Goal: Task Accomplishment & Management: Use online tool/utility

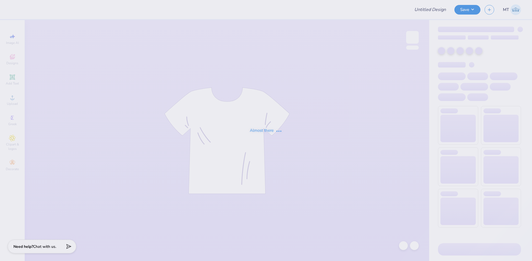
type input "FPS239758"
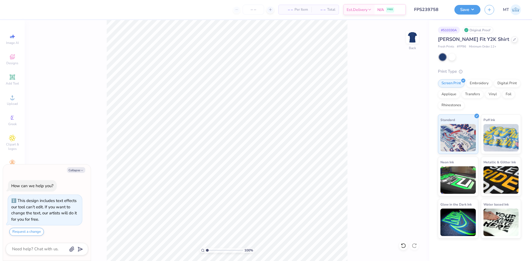
click at [504, 38] on div "[PERSON_NAME] Fit Y2K Shirt" at bounding box center [479, 39] width 83 height 7
click at [511, 39] on div at bounding box center [514, 39] width 6 height 6
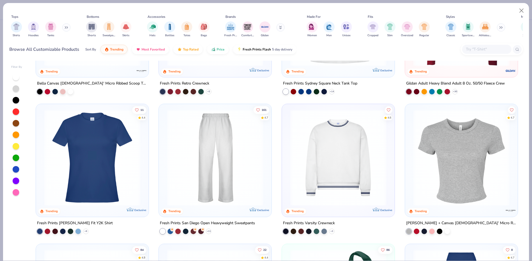
scroll to position [381, 0]
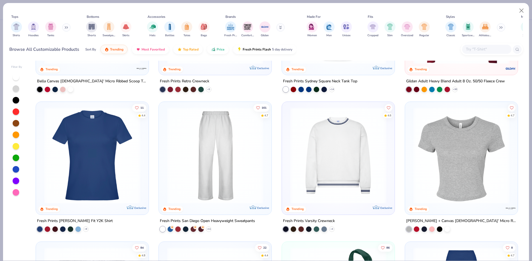
click at [326, 146] on img at bounding box center [338, 155] width 102 height 96
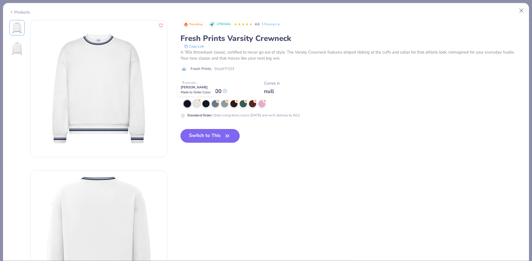
click at [198, 103] on div at bounding box center [196, 103] width 7 height 7
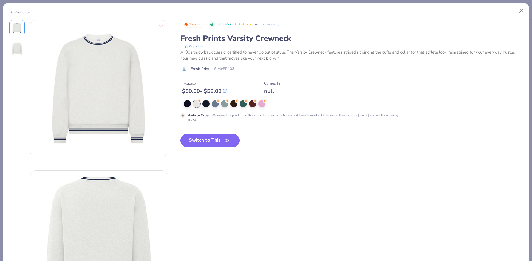
click at [221, 141] on button "Switch to This" at bounding box center [209, 140] width 59 height 14
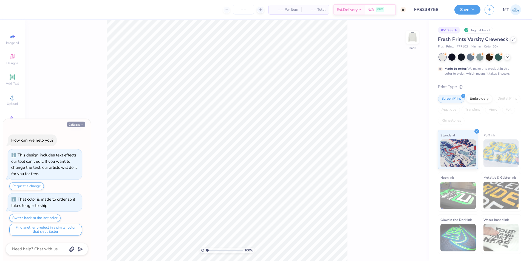
click at [78, 126] on button "Collapse" at bounding box center [76, 124] width 18 height 6
type textarea "x"
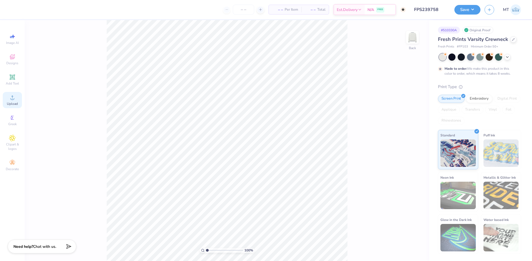
click at [7, 100] on div "Upload" at bounding box center [12, 100] width 19 height 16
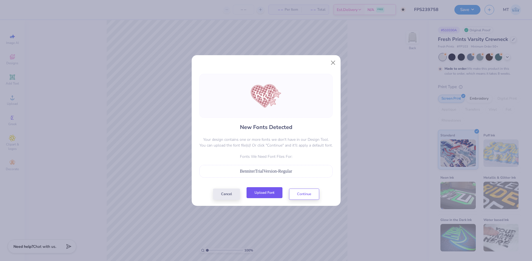
click at [271, 193] on button "Upload Font" at bounding box center [264, 192] width 36 height 11
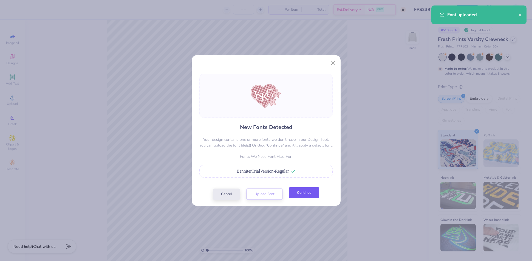
click at [303, 194] on button "Continue" at bounding box center [304, 192] width 30 height 11
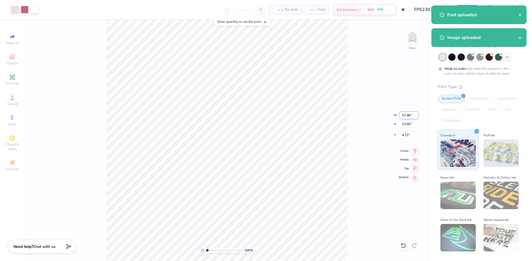
click at [405, 113] on input "17.48" at bounding box center [409, 115] width 20 height 8
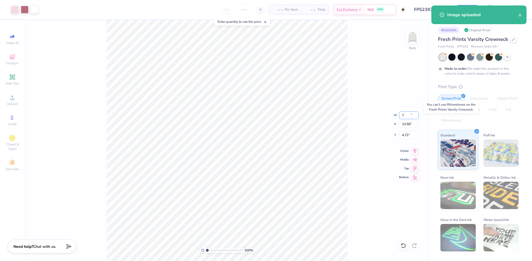
type input "7.00"
type input "5.43"
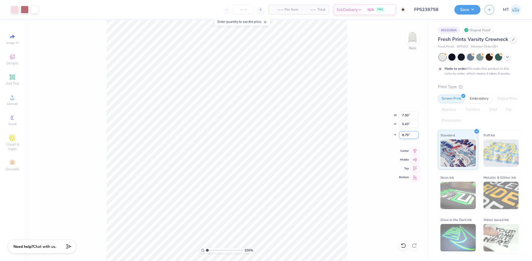
click at [403, 135] on input "8.79" at bounding box center [409, 135] width 20 height 8
type input "2.50"
click at [404, 134] on input "2.50" at bounding box center [409, 135] width 20 height 8
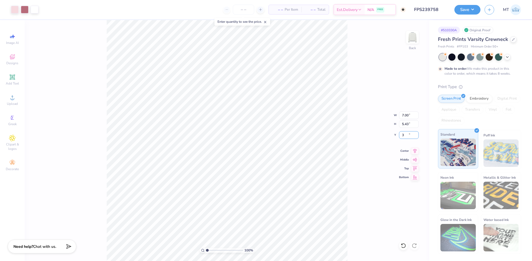
type input "3.00"
type input "1"
click at [507, 55] on icon at bounding box center [507, 56] width 4 height 4
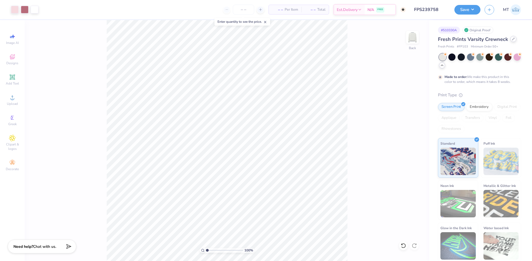
click at [512, 38] on icon at bounding box center [513, 39] width 2 height 2
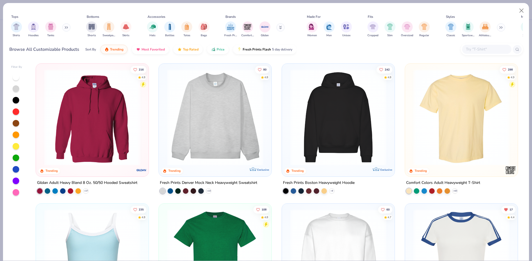
scroll to position [228, 0]
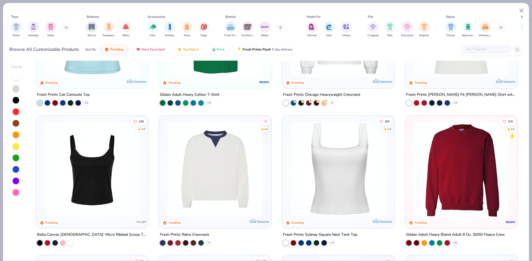
click at [249, 167] on img at bounding box center [215, 169] width 102 height 96
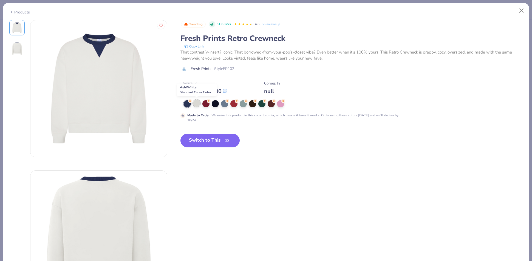
click at [199, 104] on div at bounding box center [196, 103] width 7 height 7
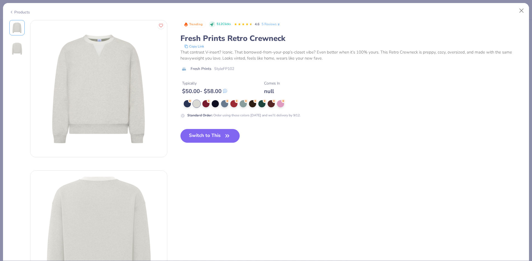
click at [24, 15] on div "Products" at bounding box center [266, 10] width 526 height 14
click at [24, 12] on div "Products" at bounding box center [19, 12] width 21 height 6
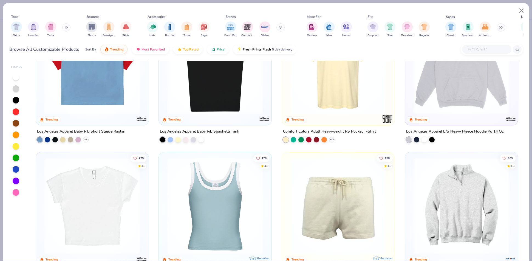
scroll to position [757, 0]
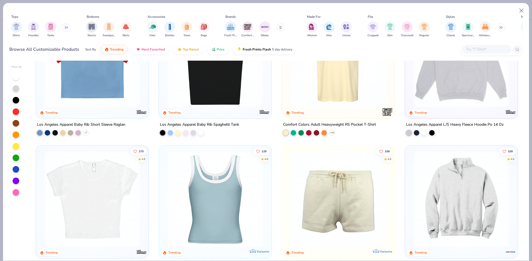
click at [214, 99] on img at bounding box center [215, 59] width 102 height 96
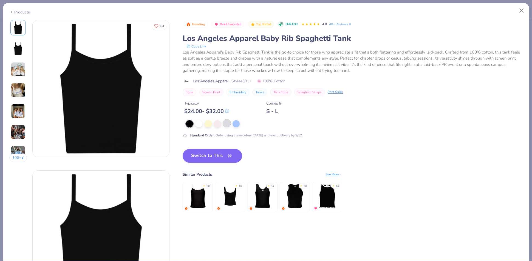
click at [230, 125] on div at bounding box center [226, 123] width 7 height 7
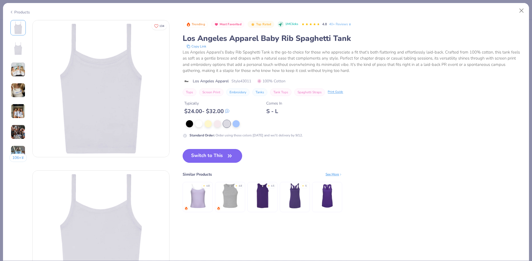
click at [220, 153] on button "Switch to This" at bounding box center [212, 156] width 59 height 14
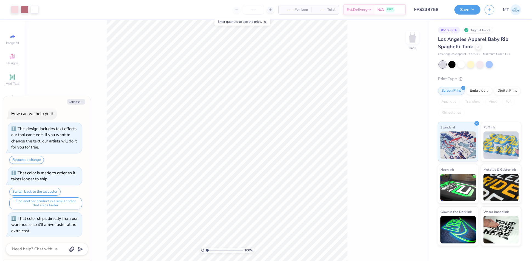
type textarea "x"
click at [402, 118] on input "7.00" at bounding box center [409, 120] width 20 height 8
click at [403, 118] on input "7.00" at bounding box center [409, 120] width 20 height 8
type input "6"
type textarea "x"
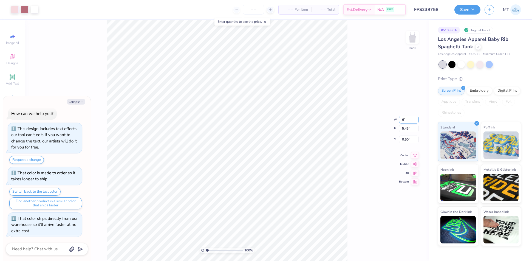
type input "6.00"
type input "4.65"
click at [402, 131] on input "0.89" at bounding box center [409, 135] width 20 height 8
click at [404, 133] on input "0.89" at bounding box center [409, 135] width 20 height 8
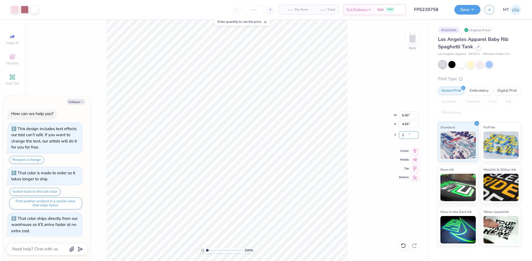
type input "2"
type textarea "x"
type input "2.00"
type textarea "x"
type input "1"
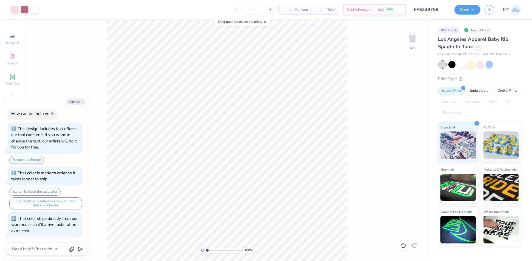
type textarea "x"
click at [406, 113] on input "6.00" at bounding box center [409, 115] width 20 height 8
type input "5.5"
type textarea "x"
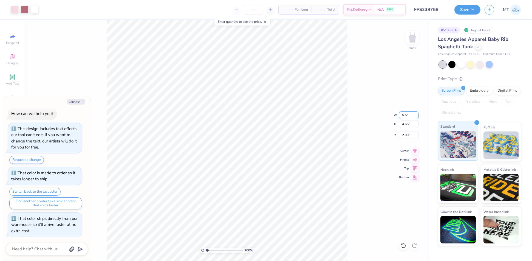
type input "5.50"
type input "4.26"
click at [405, 134] on input "2.19" at bounding box center [409, 135] width 20 height 8
type input "1.8"
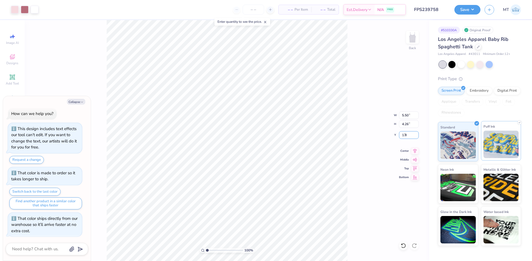
type textarea "x"
type input "1.80"
type textarea "x"
type input "1.25593571765614"
click at [78, 100] on button "Collapse" at bounding box center [76, 102] width 18 height 6
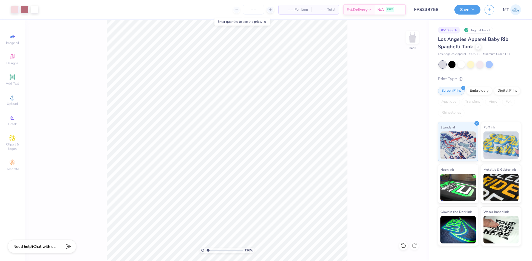
type textarea "x"
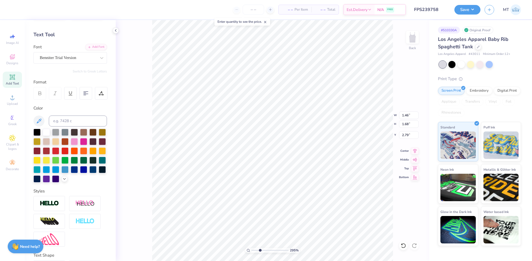
scroll to position [53, 0]
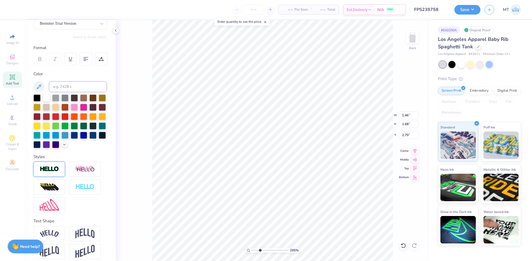
click at [51, 172] on img at bounding box center [49, 169] width 19 height 6
type input "2.94687334961417"
type input "1.45"
type input "1.67"
type input "2.95"
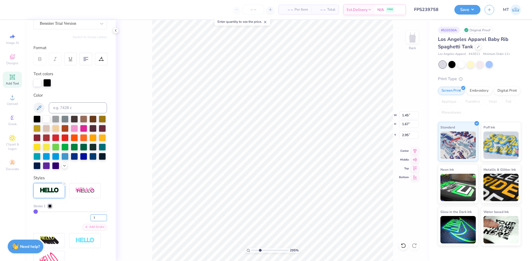
click at [99, 221] on input "1" at bounding box center [98, 217] width 16 height 7
click at [100, 221] on input "2" at bounding box center [98, 217] width 16 height 7
click at [100, 221] on input "3" at bounding box center [98, 217] width 16 height 7
type input "4"
click at [100, 221] on input "4" at bounding box center [98, 217] width 16 height 7
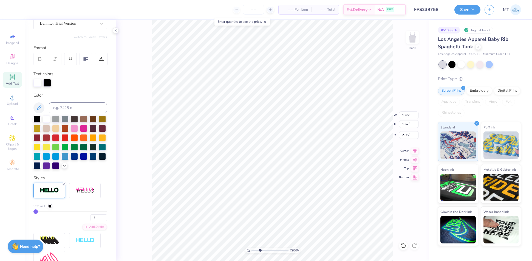
type input "2.94687334961417"
type input "4"
type input "5.01033360243591"
type input "5"
click at [100, 221] on input "5" at bounding box center [98, 217] width 16 height 7
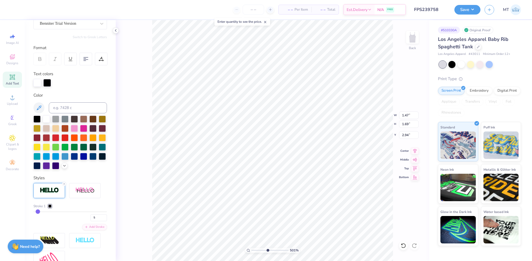
type input "5.01033360243591"
type input "4.72"
type input "4.26"
type input "1.80"
type input "5"
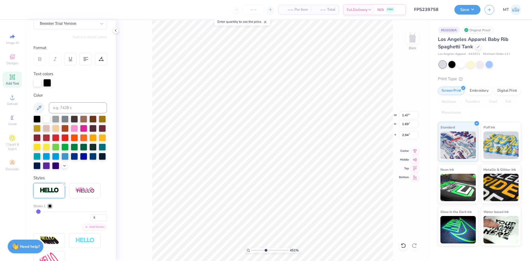
type input "4.50905520225929"
type input "2.84"
type input "4.50905520225929"
type input "1.23"
type input "1.53"
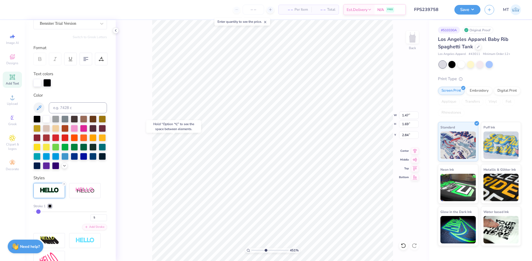
type input "3.28"
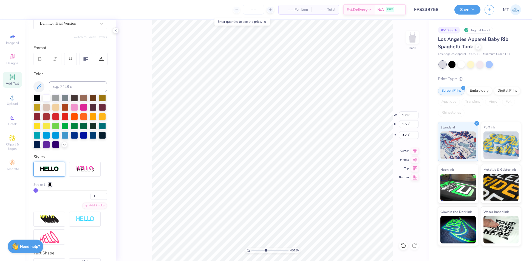
type input "4.50905520225929"
type input "1.52"
type input "3.43"
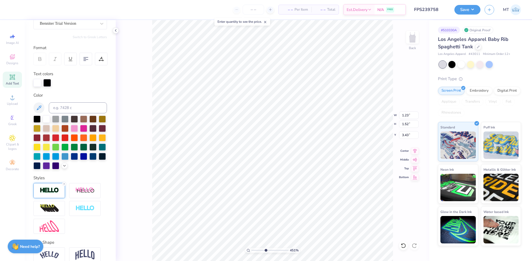
click at [54, 193] on img at bounding box center [49, 190] width 19 height 6
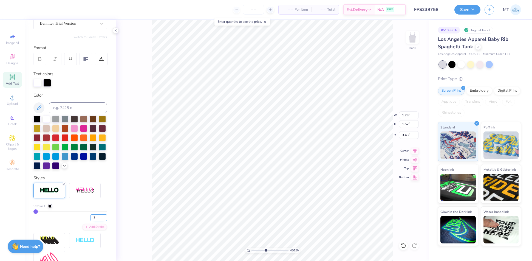
click at [99, 221] on input "2" at bounding box center [98, 217] width 16 height 7
click at [99, 221] on input "3" at bounding box center [98, 217] width 16 height 7
click at [99, 221] on input "4" at bounding box center [98, 217] width 16 height 7
type input "5"
click at [99, 221] on input "5" at bounding box center [98, 217] width 16 height 7
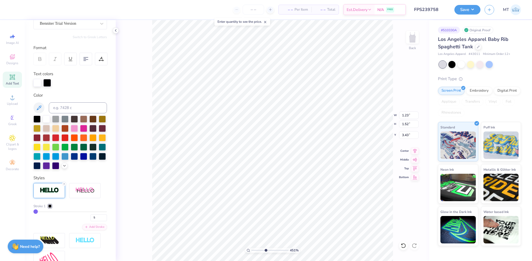
type input "4.50905520225929"
type input "5"
type input "4.50905520225929"
type input "3.36"
type input "4.50905520225929"
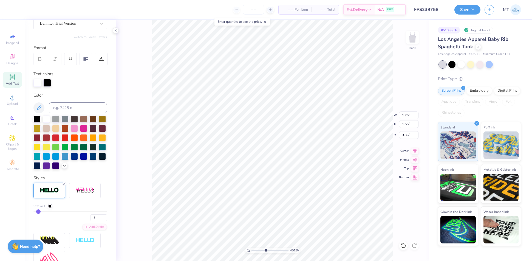
type input "1.41"
type input "1.52"
type input "2.63"
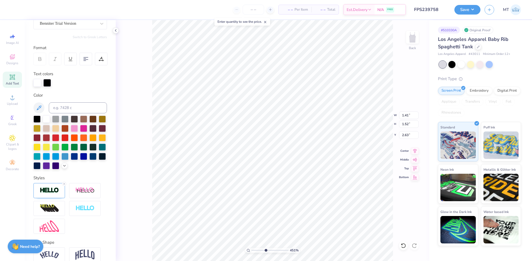
type input "4.50905520225929"
type input "1.40"
type input "2.78"
click at [61, 198] on div at bounding box center [49, 190] width 32 height 15
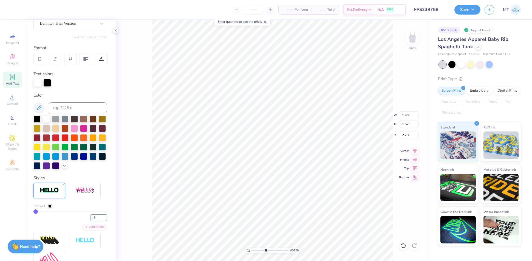
click at [99, 221] on input "2" at bounding box center [98, 217] width 16 height 7
click at [99, 221] on input "3" at bounding box center [98, 217] width 16 height 7
click at [99, 221] on input "4" at bounding box center [98, 217] width 16 height 7
type input "5"
click at [99, 221] on input "5" at bounding box center [98, 217] width 16 height 7
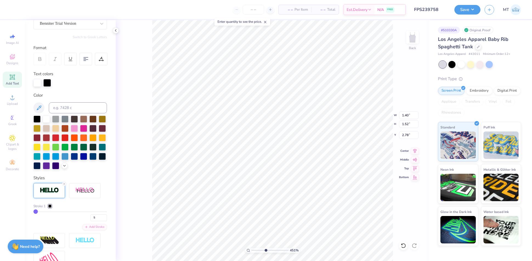
type input "4.50905520225929"
type input "5"
type input "4.50905520225929"
type input "2.64"
type input "4.50905520225929"
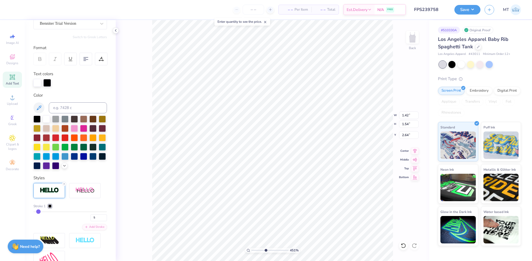
type input "1.25"
type input "1.55"
type input "3.36"
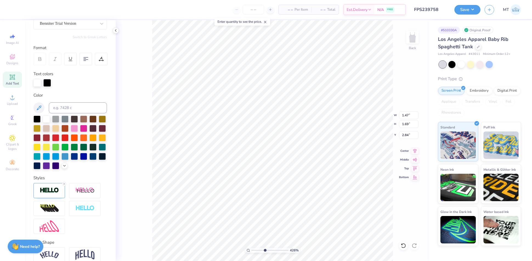
type input "4.25600486135638"
type input "2.82"
type input "4.25600486135638"
type input "1.25"
type input "1.55"
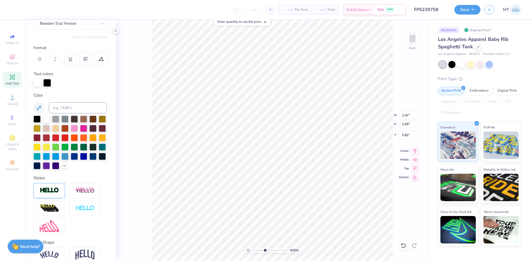
type input "3.36"
type input "4.25600486135638"
type input "1.42"
type input "1.54"
type input "2.64"
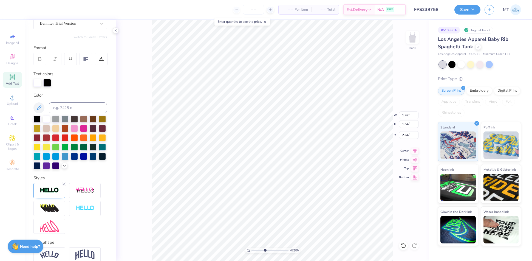
type input "4.25600486135638"
type input "1.59"
type input "2.65"
click at [45, 8] on div at bounding box center [45, 9] width 8 height 8
type input "3.93447562465299"
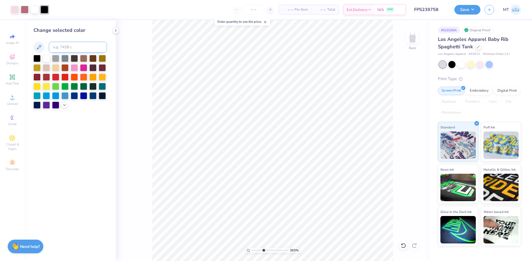
click at [67, 43] on input at bounding box center [78, 47] width 58 height 11
type input "695"
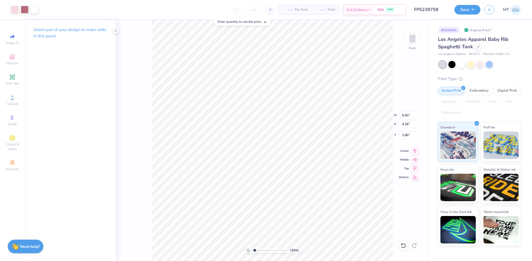
type input "1"
click at [396, 141] on div "100 % Back W 5.50 5.50 " H 4.26 4.26 " Y 1.80 1.80 " Center Middle Top Bottom" at bounding box center [272, 140] width 313 height 241
click at [474, 11] on button "Save" at bounding box center [467, 9] width 26 height 10
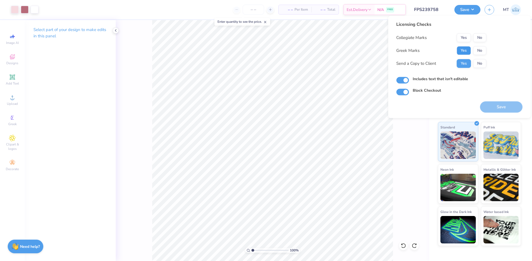
click at [460, 48] on button "Yes" at bounding box center [463, 50] width 14 height 9
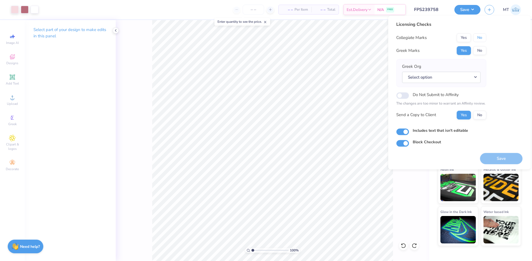
click at [482, 37] on button "No" at bounding box center [479, 37] width 13 height 9
click at [472, 77] on button "Select option" at bounding box center [441, 77] width 78 height 11
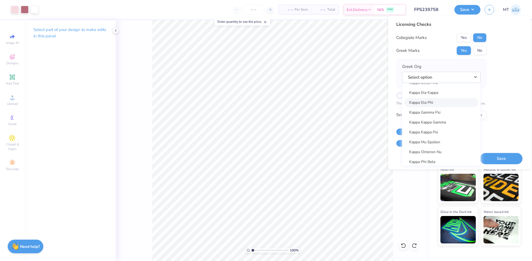
scroll to position [2049, 0]
click at [439, 95] on link "Kappa Kappa Gamma" at bounding box center [441, 93] width 74 height 9
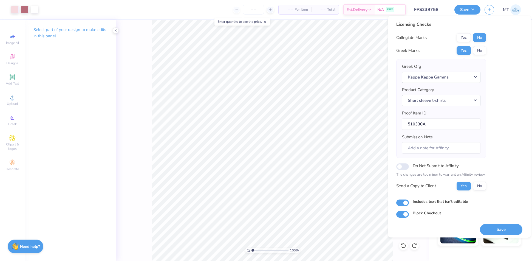
click at [502, 228] on button "Save" at bounding box center [501, 229] width 42 height 11
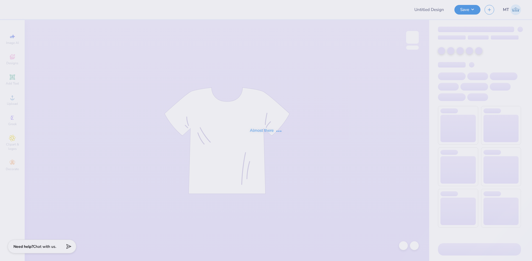
type input "FPS239759"
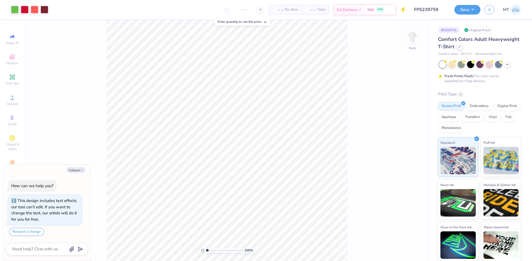
type textarea "x"
type input "1"
